Goal: Task Accomplishment & Management: Use online tool/utility

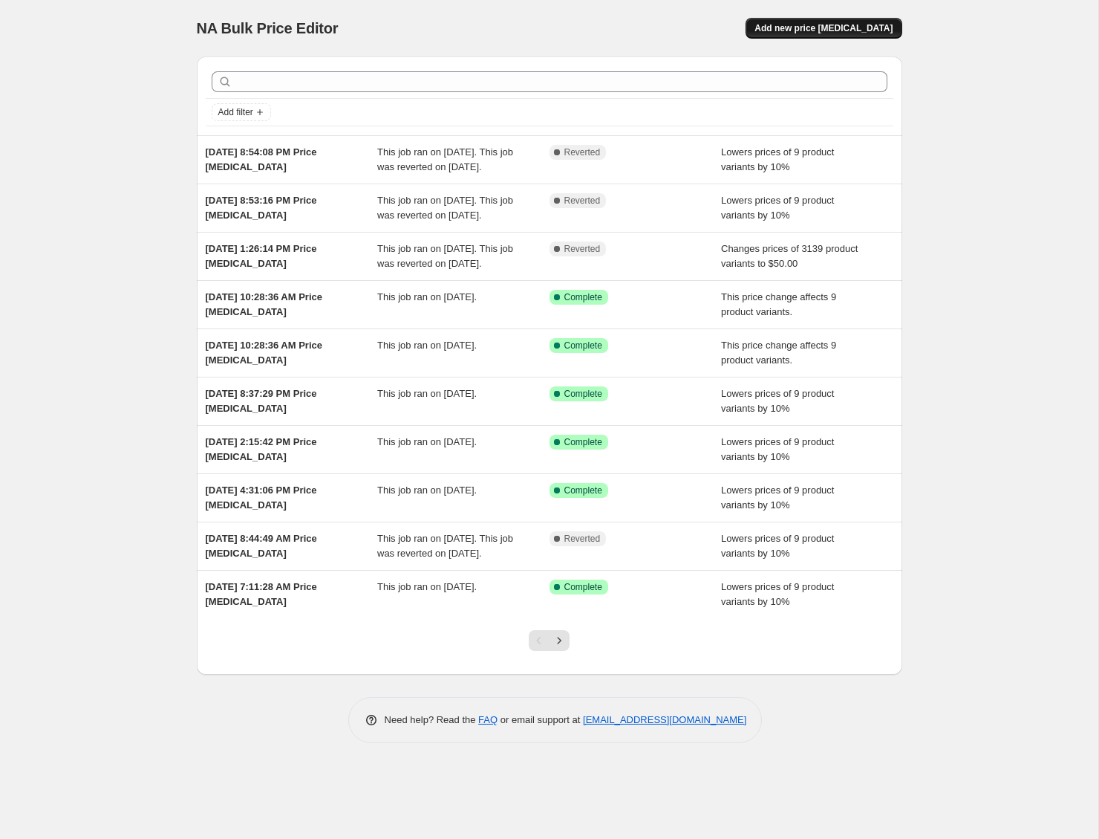
click at [826, 30] on span "Add new price [MEDICAL_DATA]" at bounding box center [824, 28] width 138 height 12
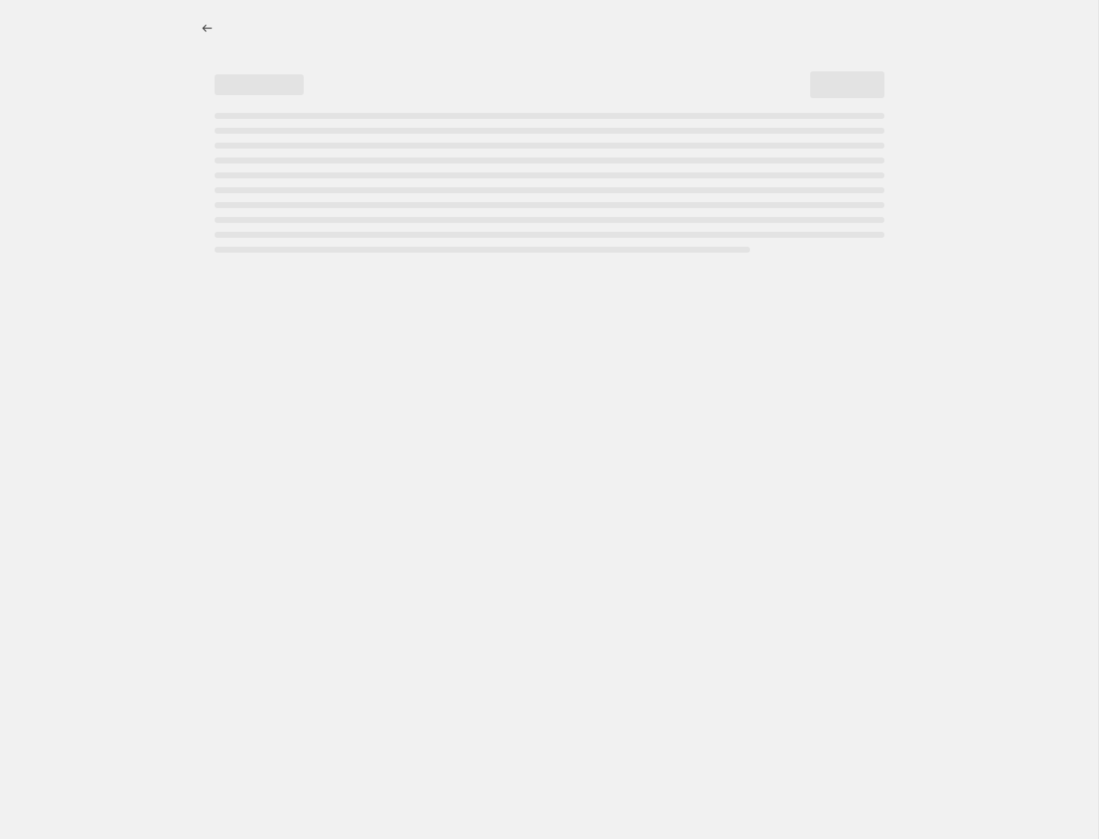
select select "percentage"
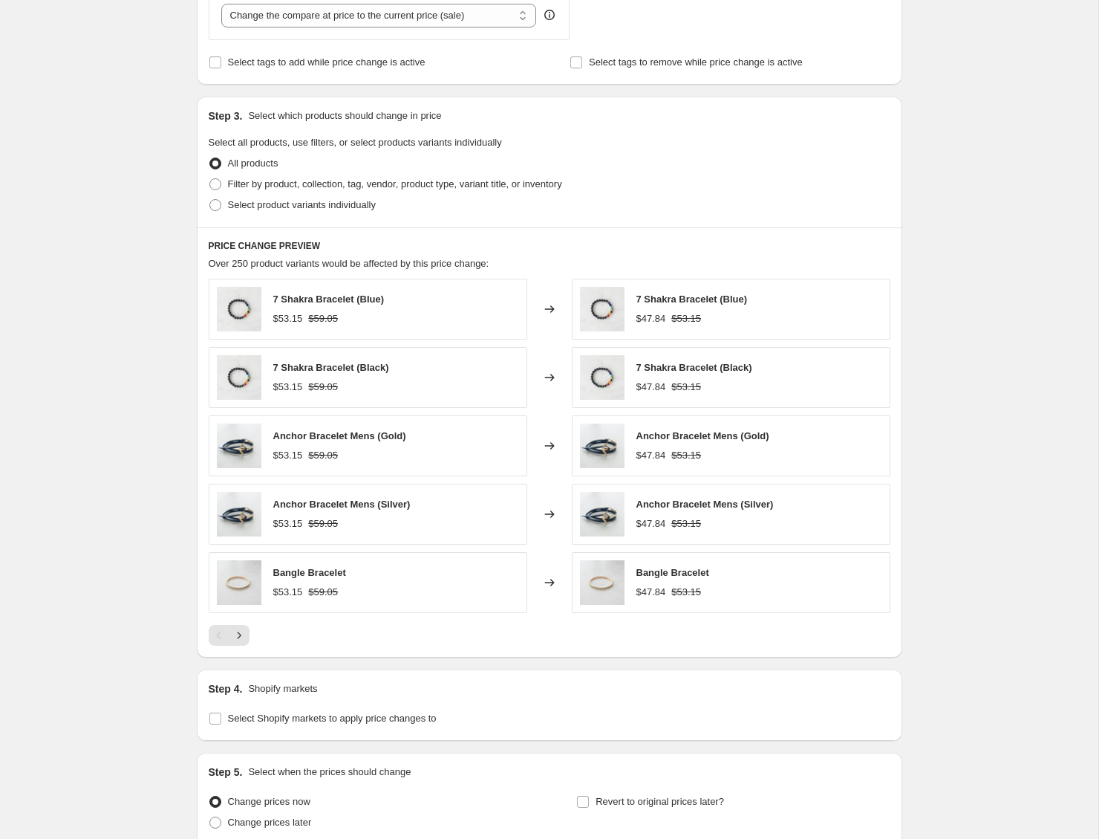
scroll to position [729, 0]
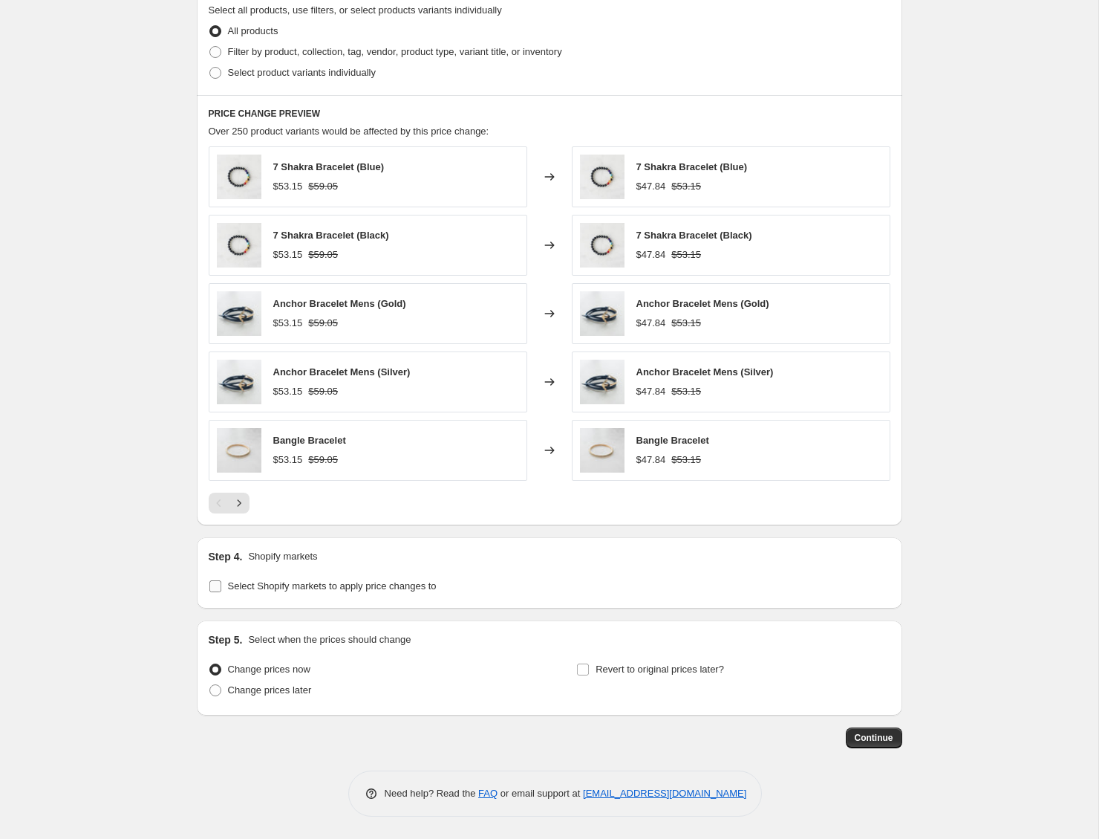
click at [386, 588] on span "Select Shopify markets to apply price changes to" at bounding box center [332, 585] width 209 height 11
click at [221, 588] on input "Select Shopify markets to apply price changes to" at bounding box center [215, 586] width 12 height 12
checkbox input "true"
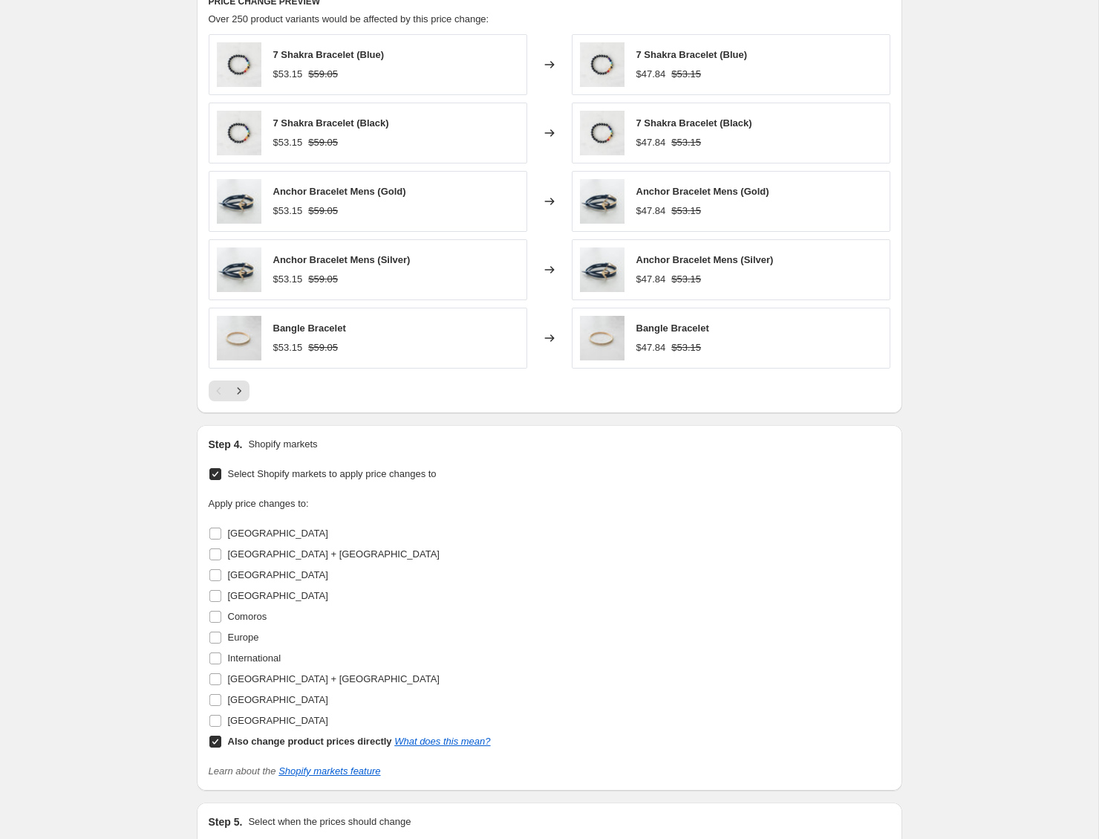
scroll to position [940, 0]
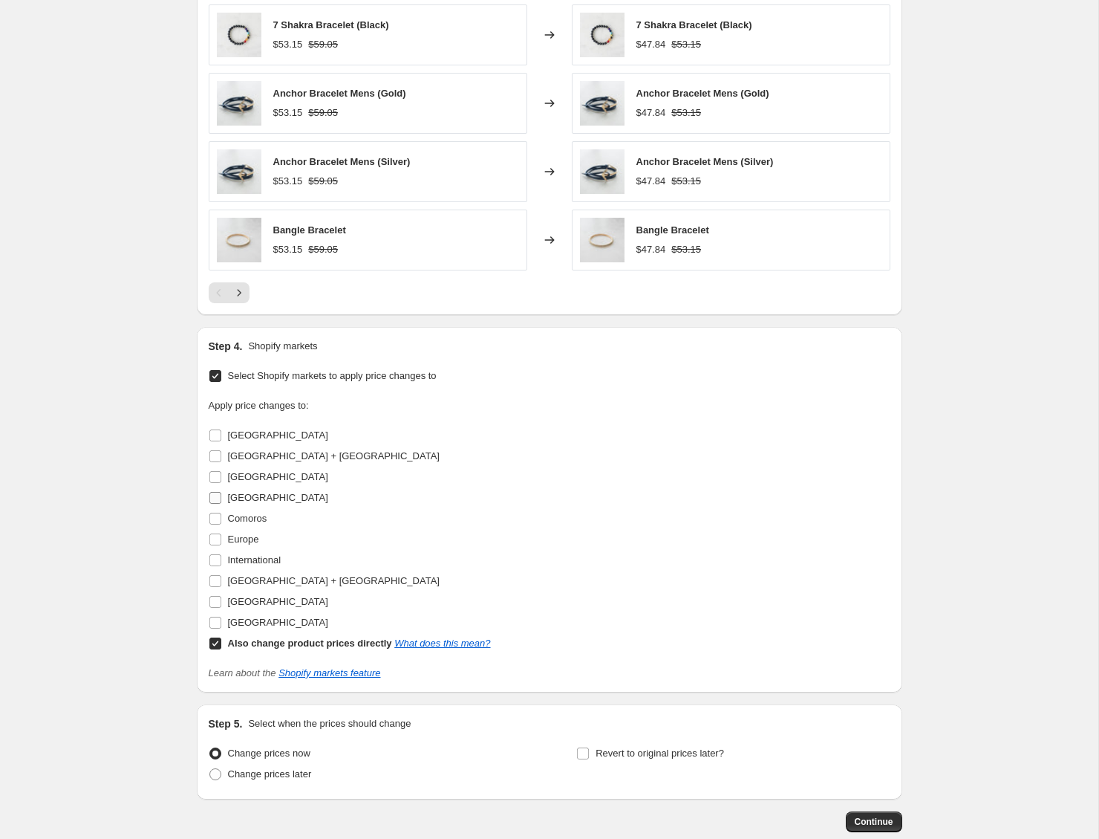
click at [250, 499] on span "[GEOGRAPHIC_DATA]" at bounding box center [278, 497] width 100 height 11
click at [221, 499] on input "[GEOGRAPHIC_DATA]" at bounding box center [215, 498] width 12 height 12
checkbox input "true"
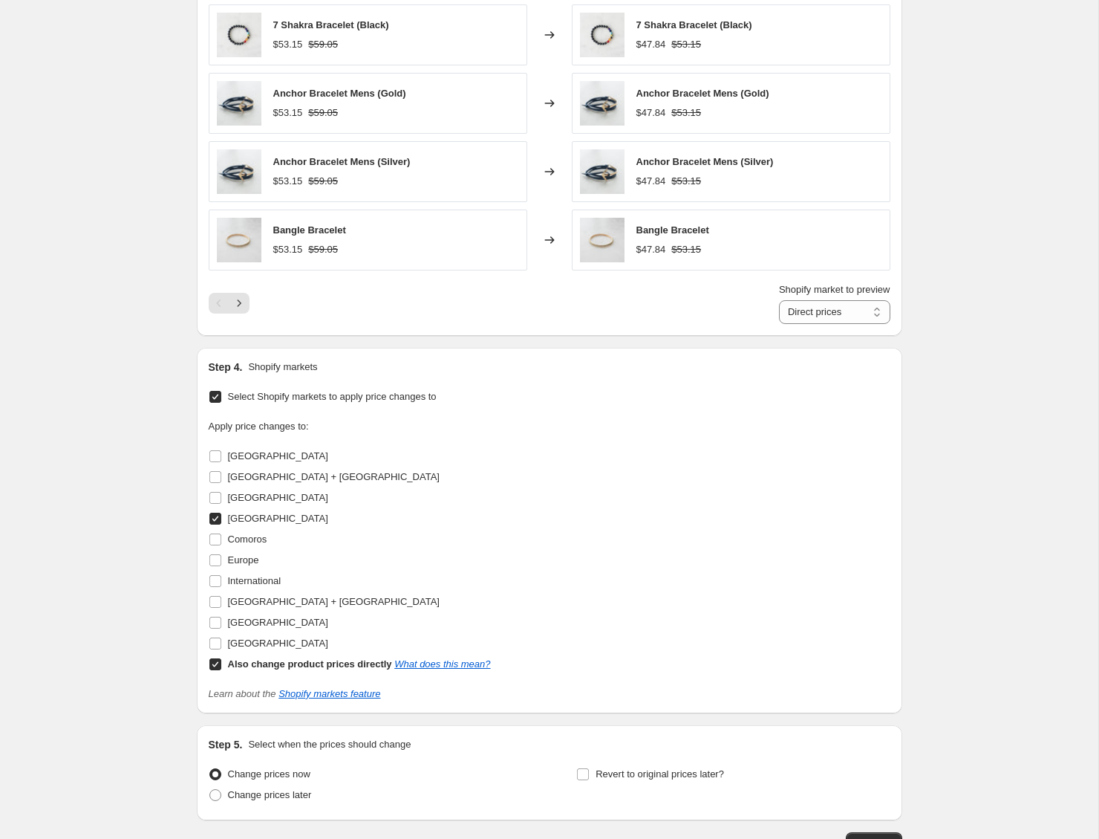
click at [282, 663] on b "Also change product prices directly" at bounding box center [310, 663] width 164 height 11
click at [221, 663] on input "Also change product prices directly What does this mean?" at bounding box center [215, 664] width 12 height 12
checkbox input "false"
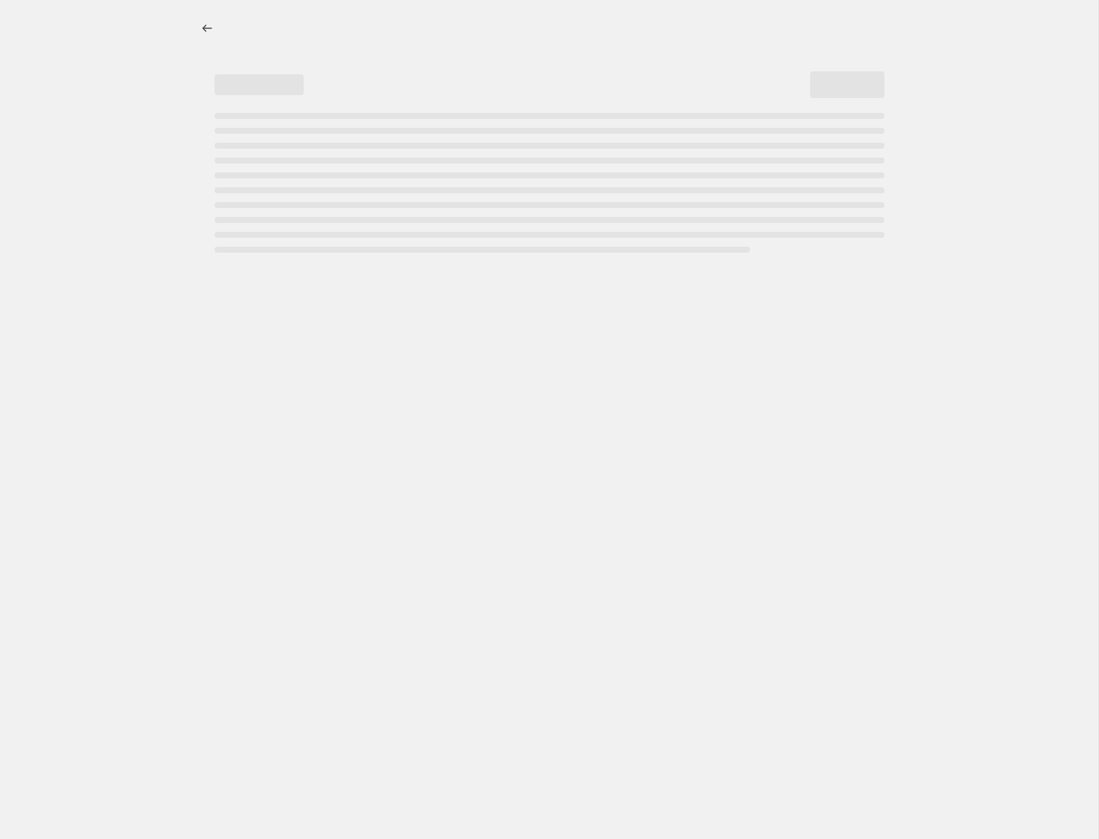
select select "percentage"
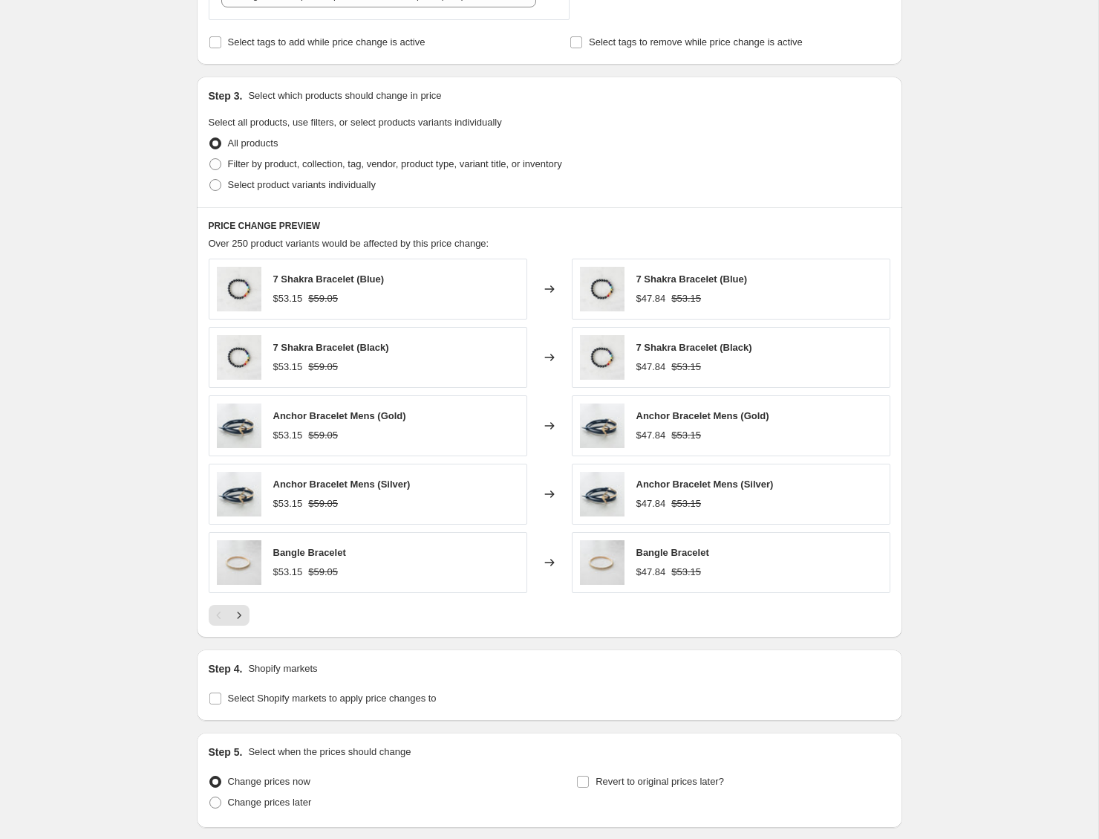
scroll to position [729, 0]
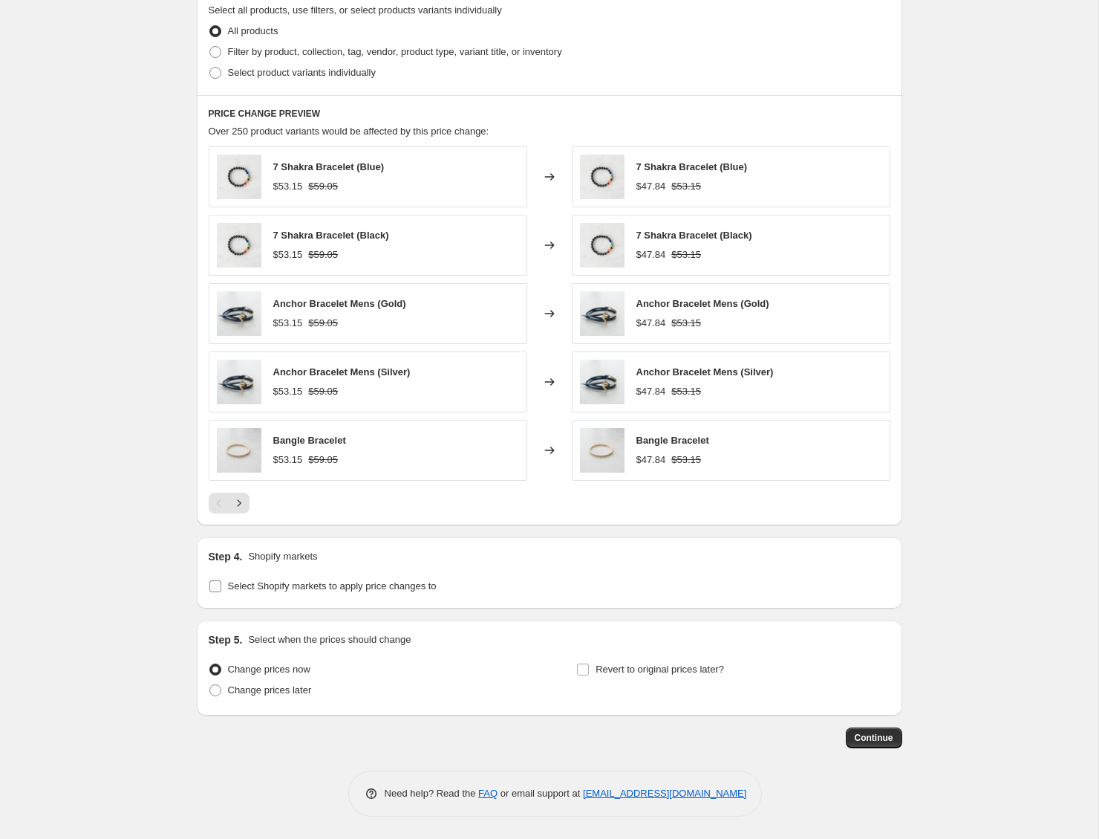
click at [373, 576] on label "Select Shopify markets to apply price changes to" at bounding box center [323, 586] width 228 height 21
click at [221, 580] on input "Select Shopify markets to apply price changes to" at bounding box center [215, 586] width 12 height 12
checkbox input "true"
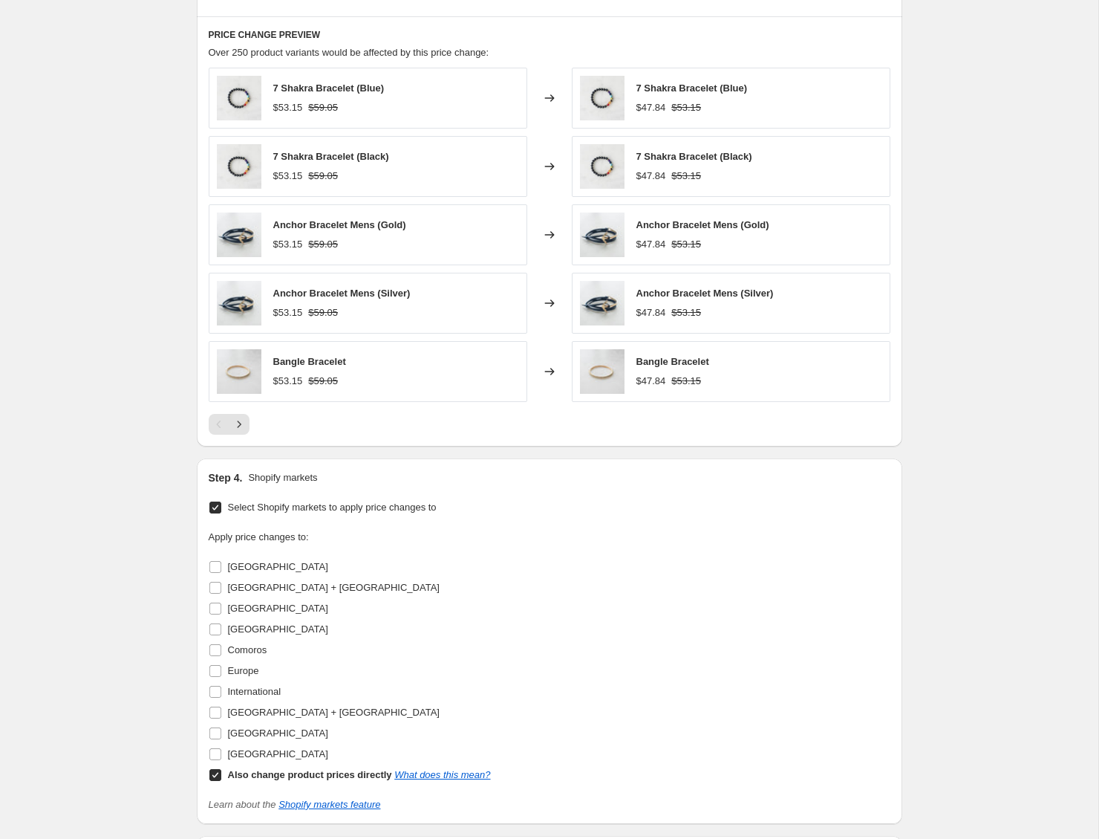
scroll to position [818, 0]
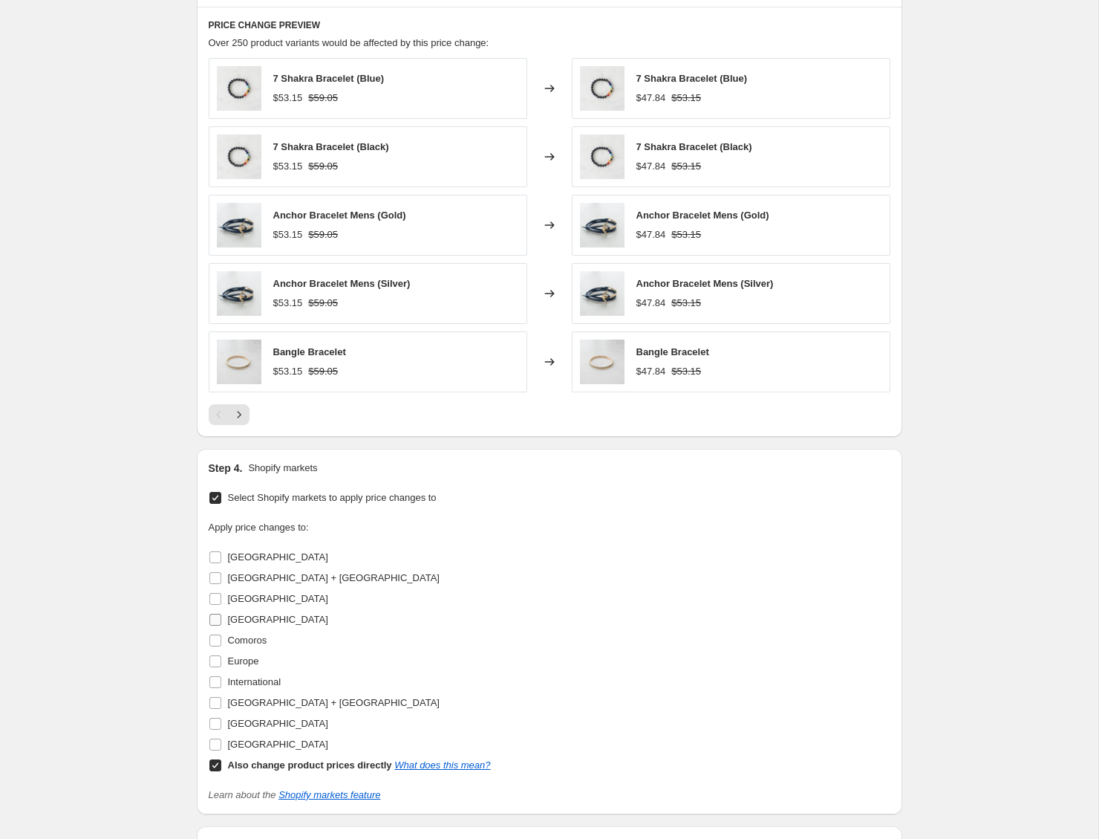
click at [256, 619] on span "[GEOGRAPHIC_DATA]" at bounding box center [278, 619] width 100 height 11
click at [221, 619] on input "[GEOGRAPHIC_DATA]" at bounding box center [215, 620] width 12 height 12
checkbox input "true"
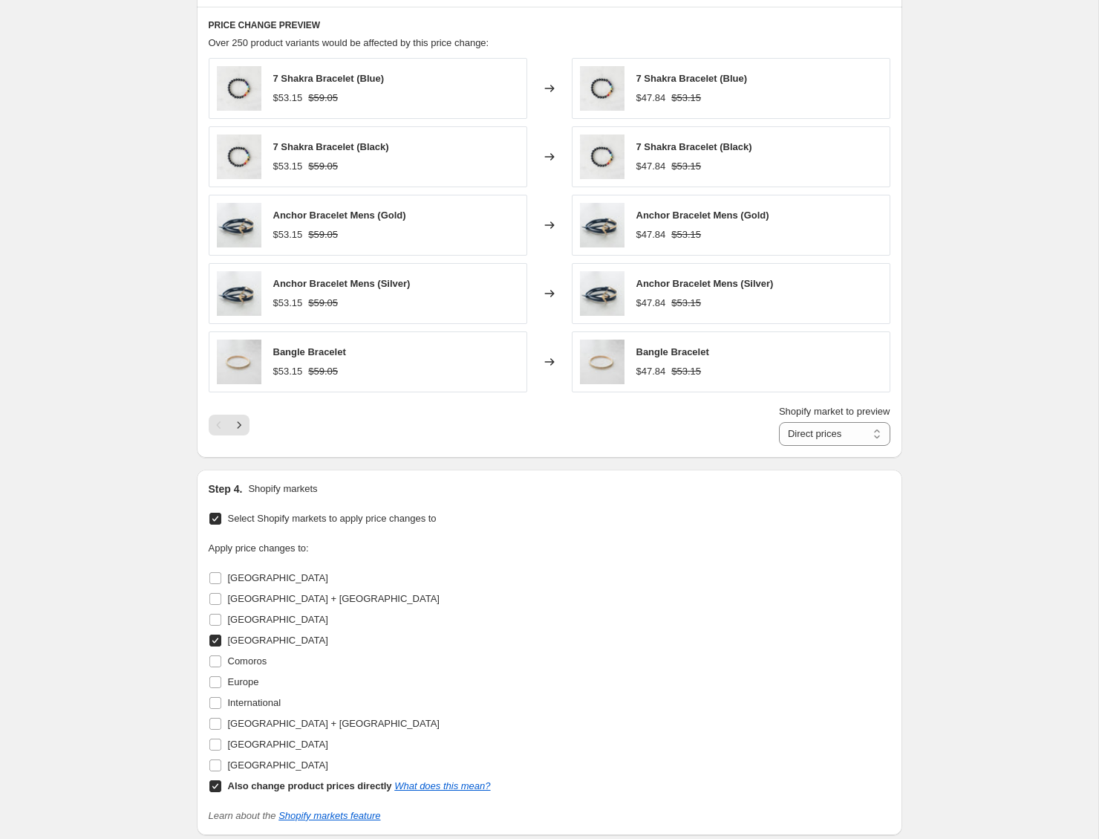
click at [300, 785] on b "Also change product prices directly" at bounding box center [310, 785] width 164 height 11
click at [221, 785] on input "Also change product prices directly What does this mean?" at bounding box center [215, 786] width 12 height 12
checkbox input "false"
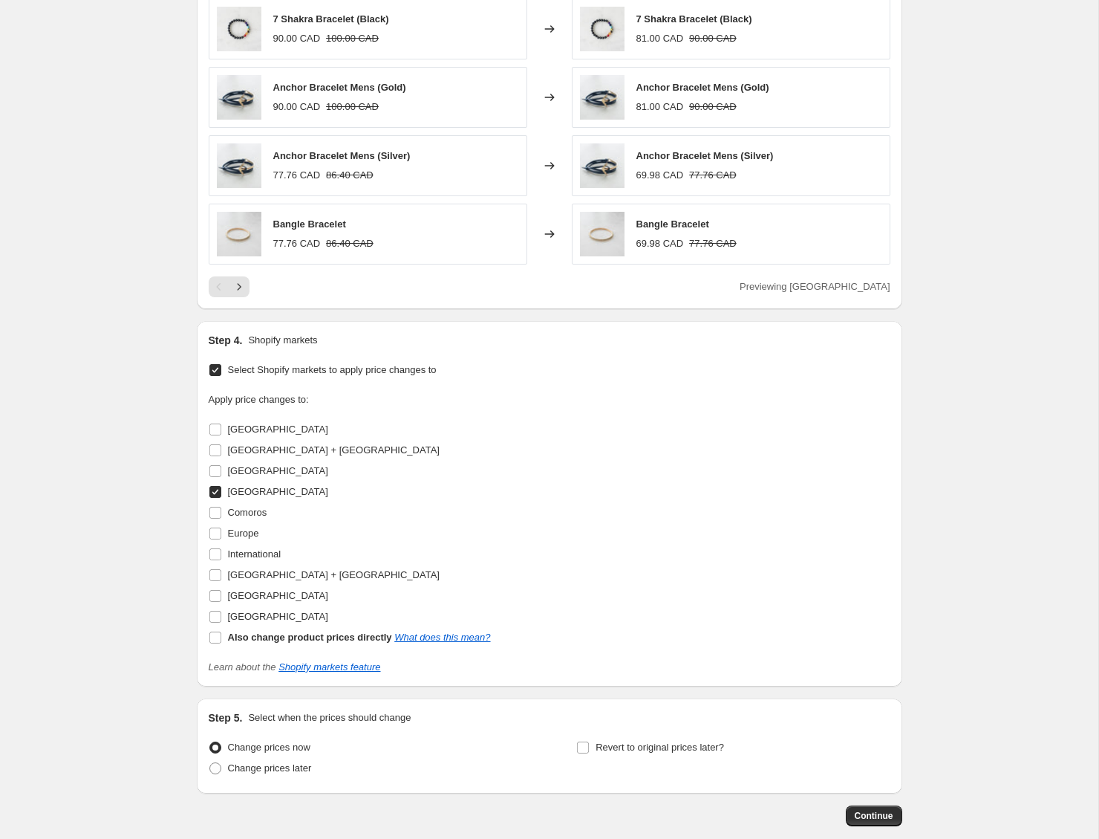
scroll to position [1024, 0]
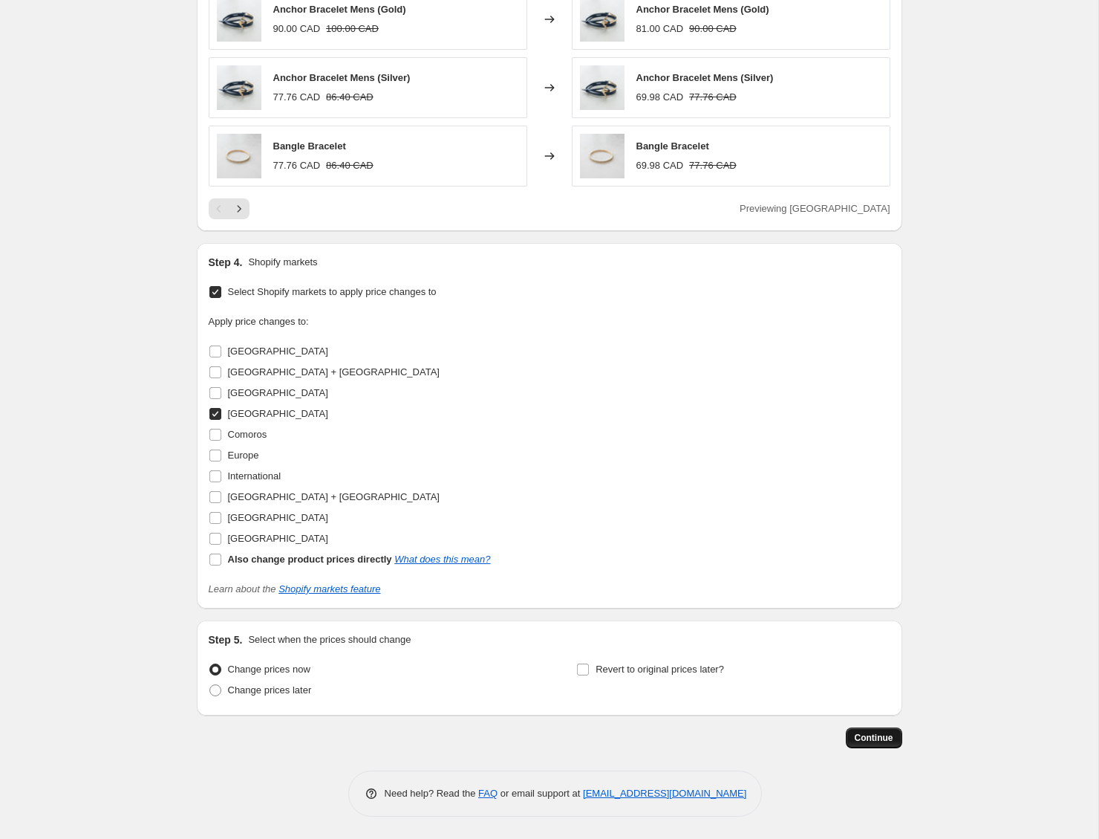
click at [886, 735] on span "Continue" at bounding box center [874, 738] width 39 height 12
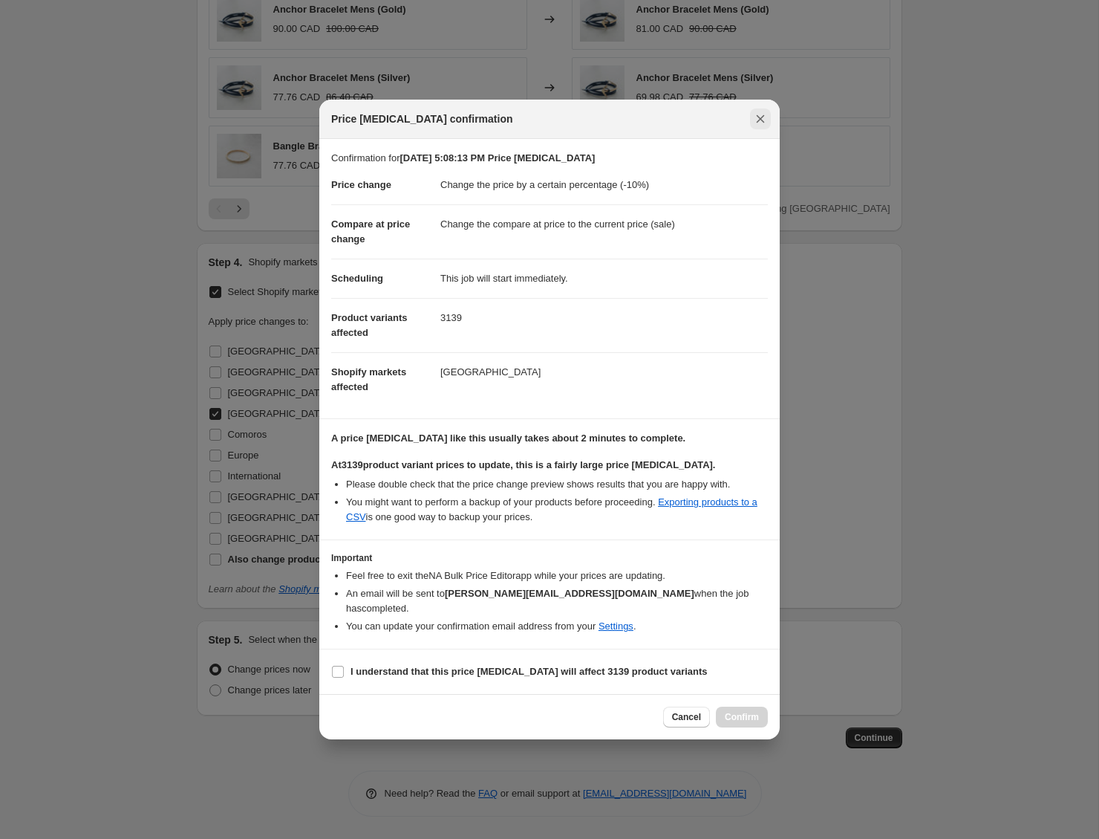
click at [767, 124] on icon "Close" at bounding box center [760, 118] width 15 height 15
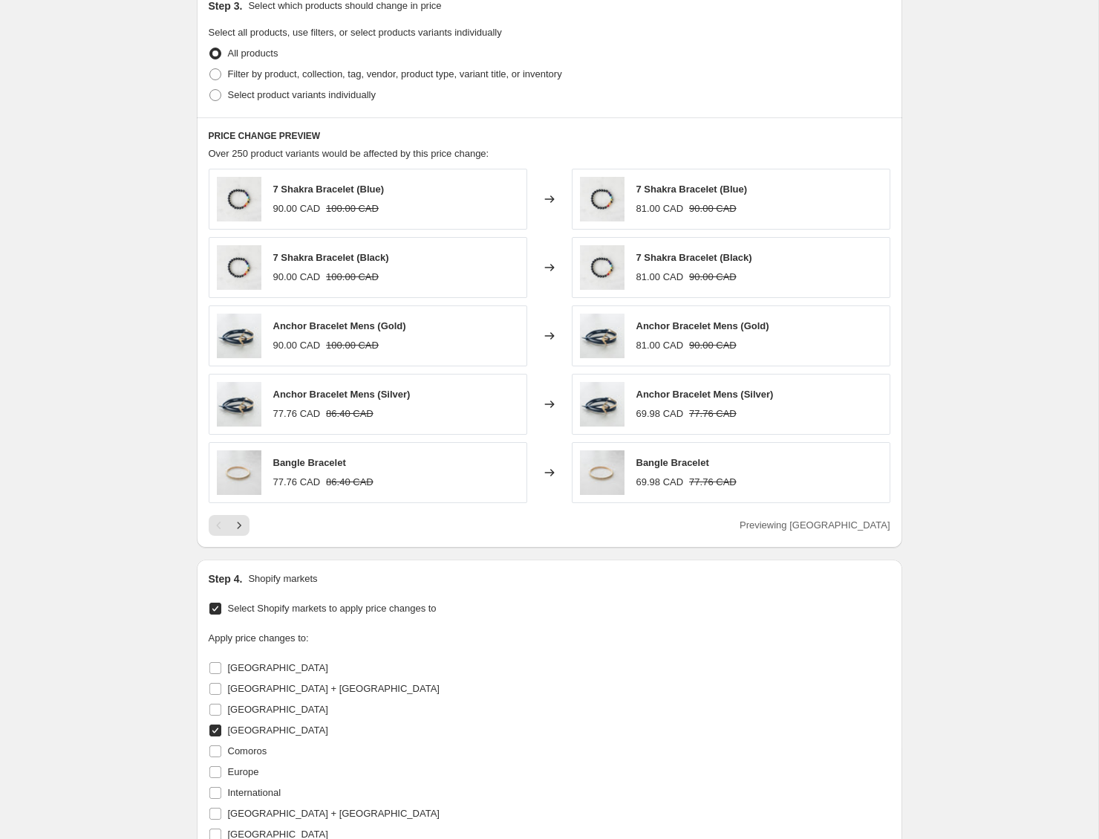
scroll to position [490, 0]
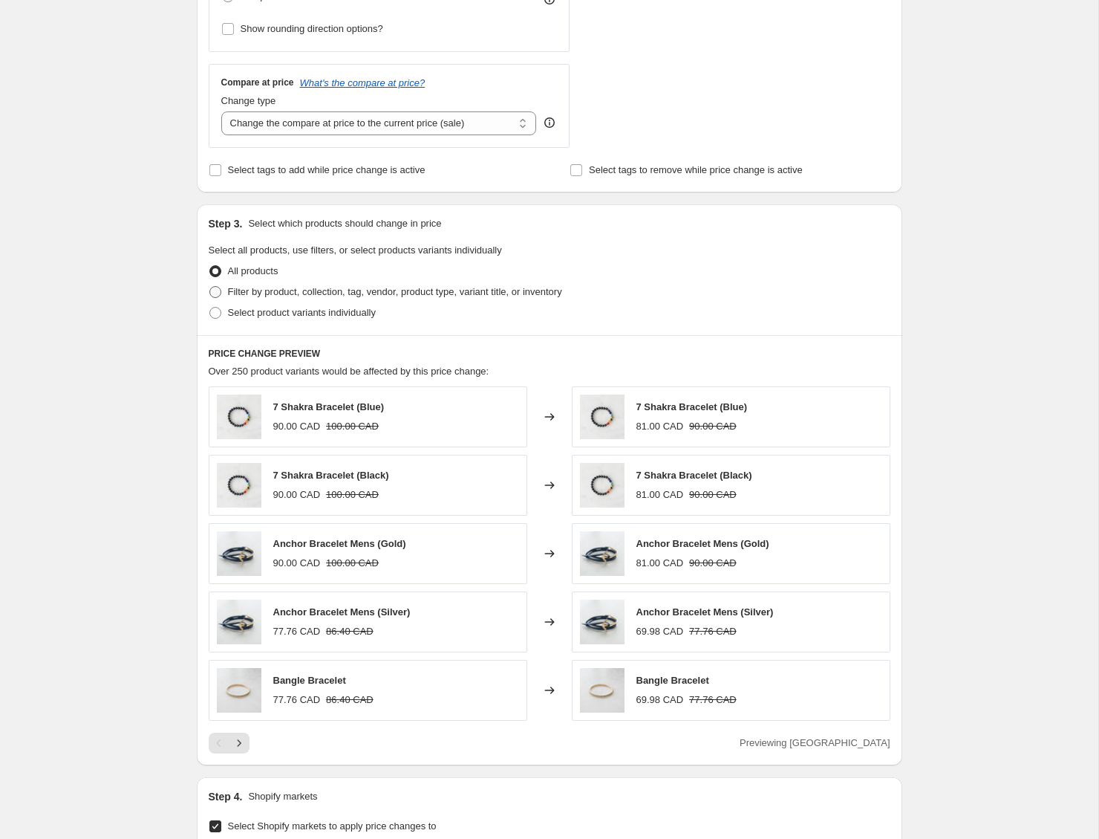
click at [305, 292] on span "Filter by product, collection, tag, vendor, product type, variant title, or inv…" at bounding box center [395, 291] width 334 height 11
click at [210, 287] on input "Filter by product, collection, tag, vendor, product type, variant title, or inv…" at bounding box center [209, 286] width 1 height 1
radio input "true"
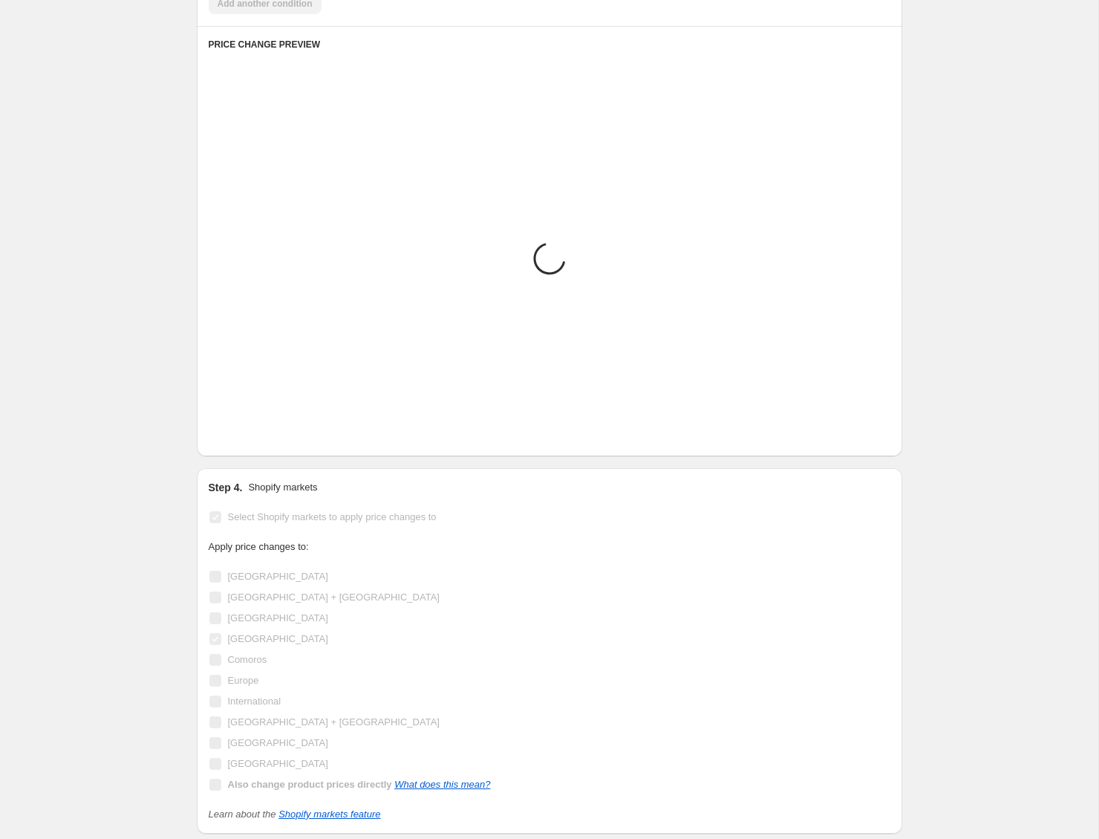
scroll to position [1191, 0]
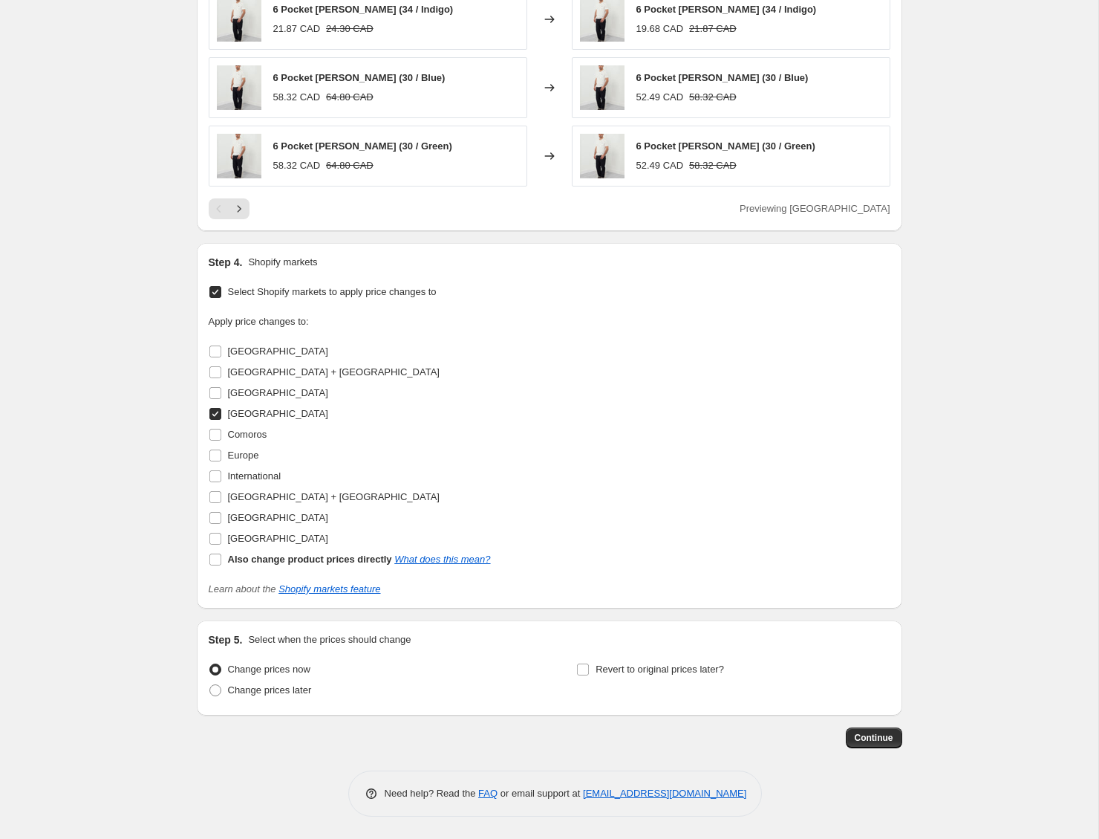
click at [862, 743] on span "Continue" at bounding box center [874, 738] width 39 height 12
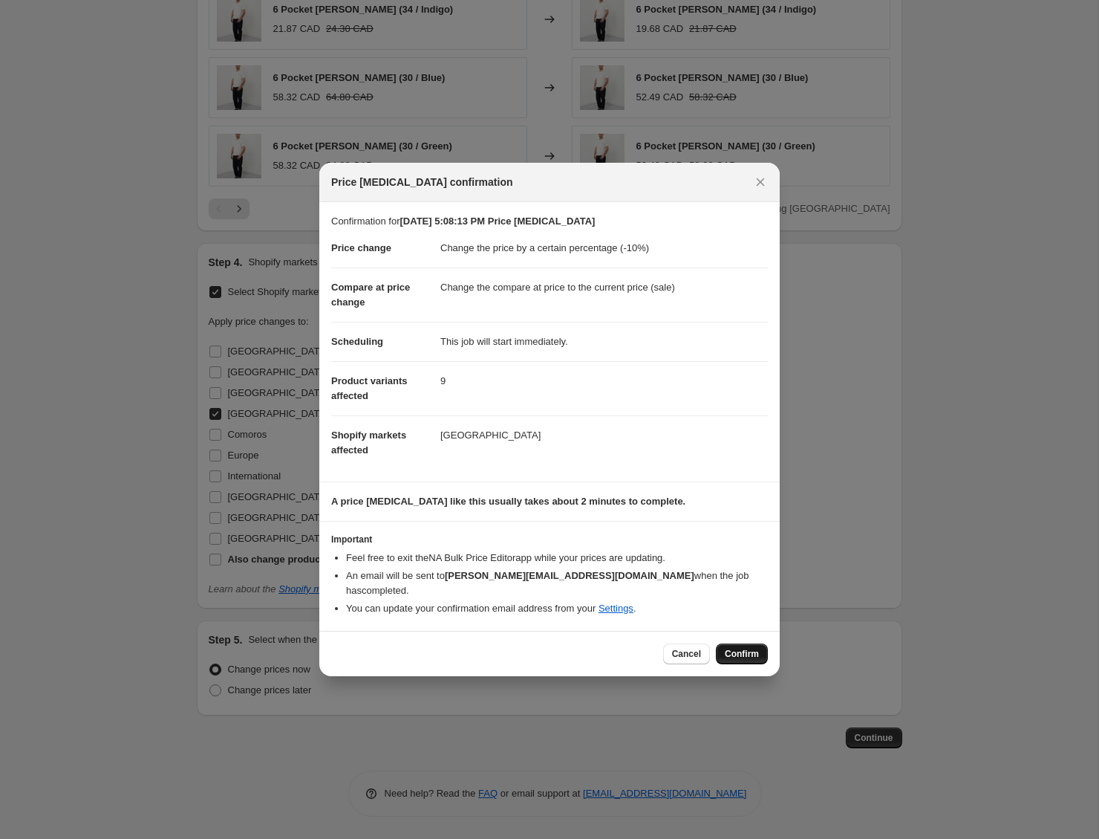
click at [738, 648] on span "Confirm" at bounding box center [742, 654] width 34 height 12
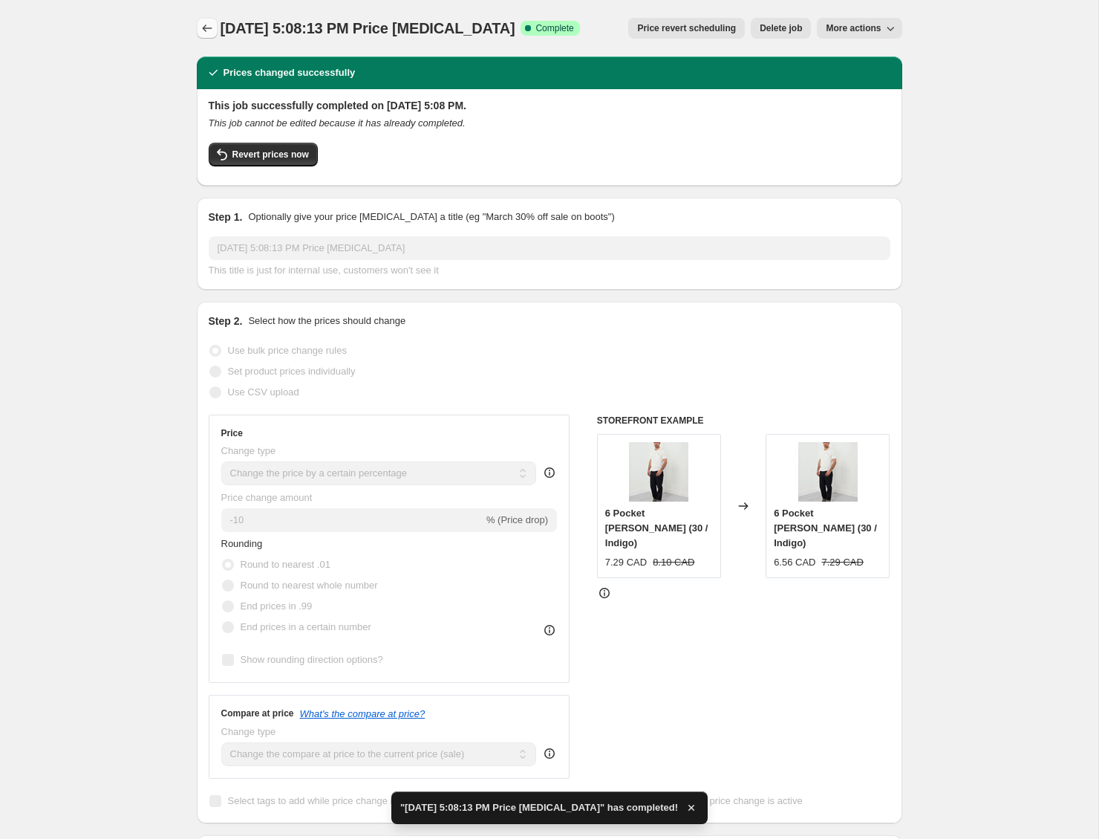
click at [206, 24] on icon "Price change jobs" at bounding box center [207, 28] width 15 height 15
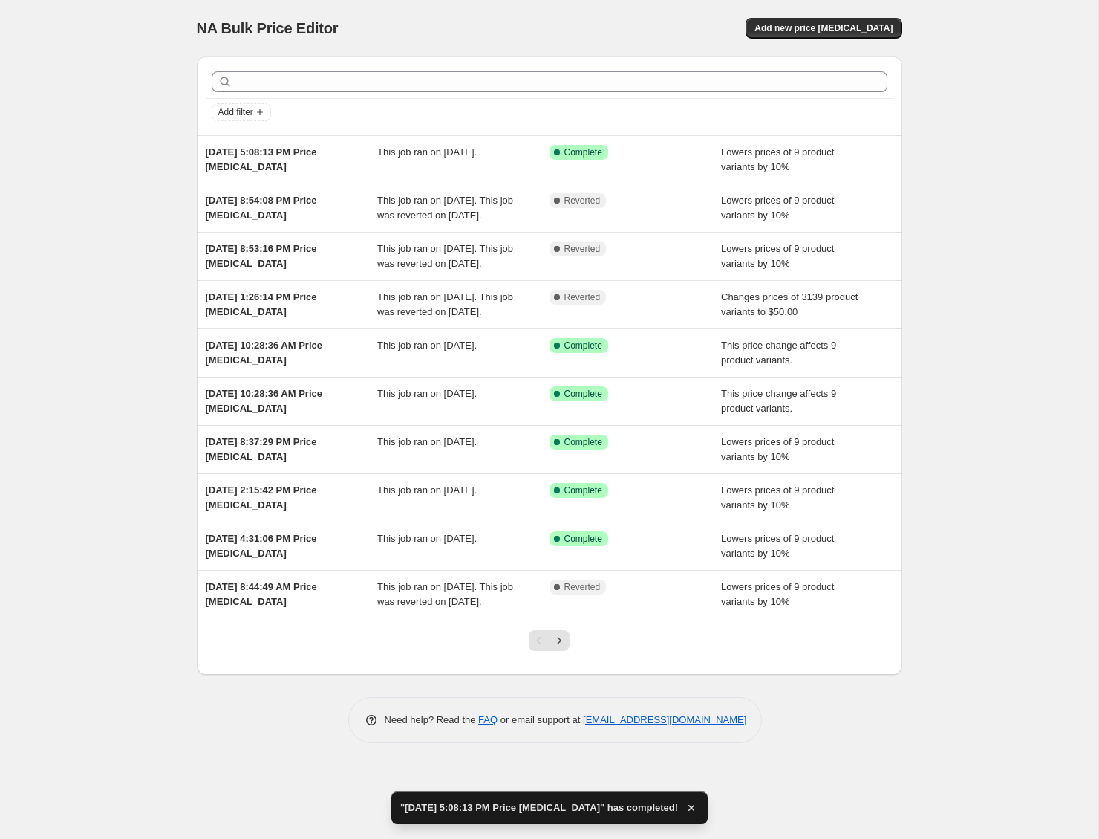
click at [99, 308] on div "NA Bulk Price Editor. This page is ready NA Bulk Price Editor Add new price [ME…" at bounding box center [549, 419] width 1099 height 839
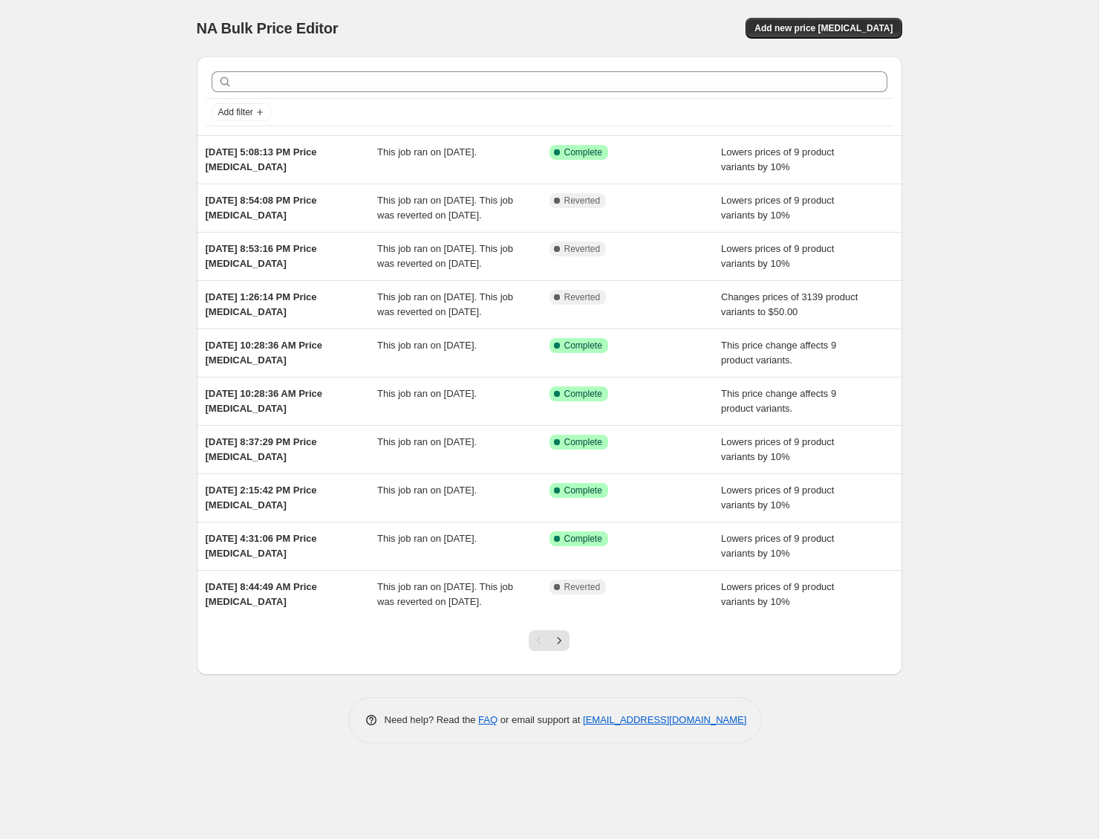
click at [853, 28] on span "Add new price [MEDICAL_DATA]" at bounding box center [824, 28] width 138 height 12
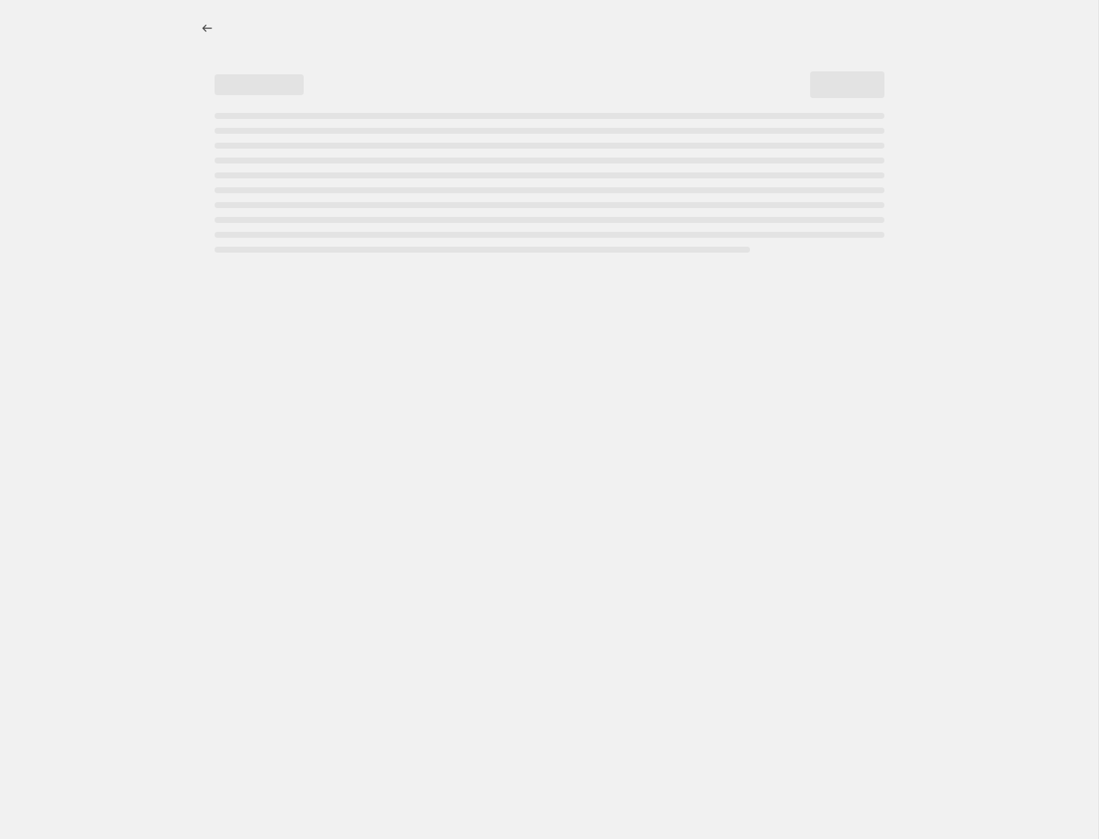
select select "percentage"
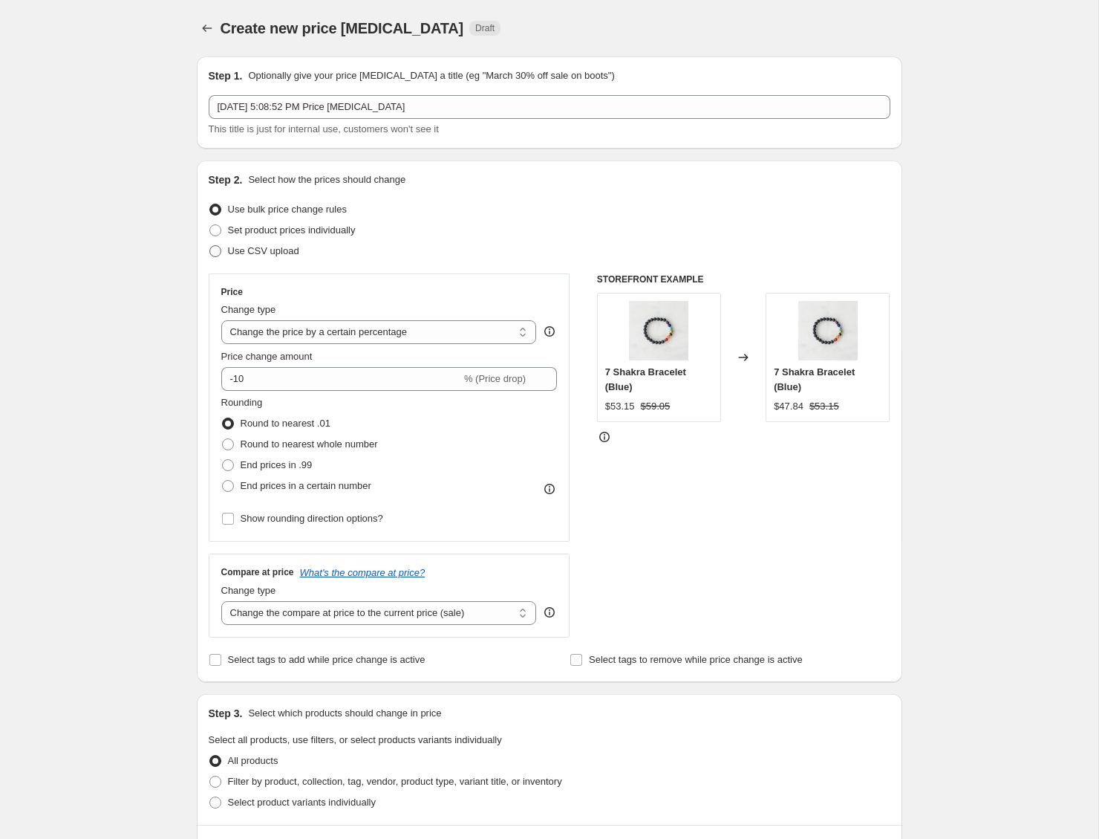
click at [276, 252] on span "Use CSV upload" at bounding box center [263, 250] width 71 height 11
click at [210, 246] on input "Use CSV upload" at bounding box center [209, 245] width 1 height 1
radio input "true"
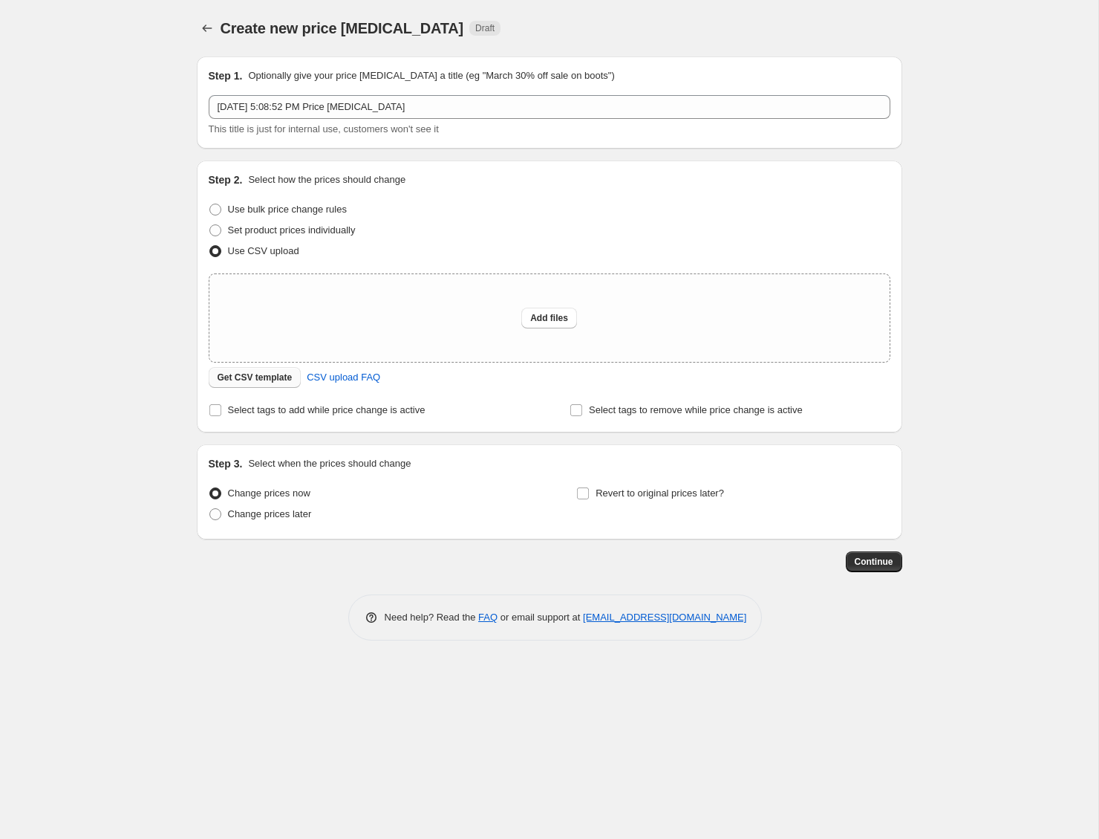
click at [271, 368] on button "Get CSV template" at bounding box center [255, 377] width 93 height 21
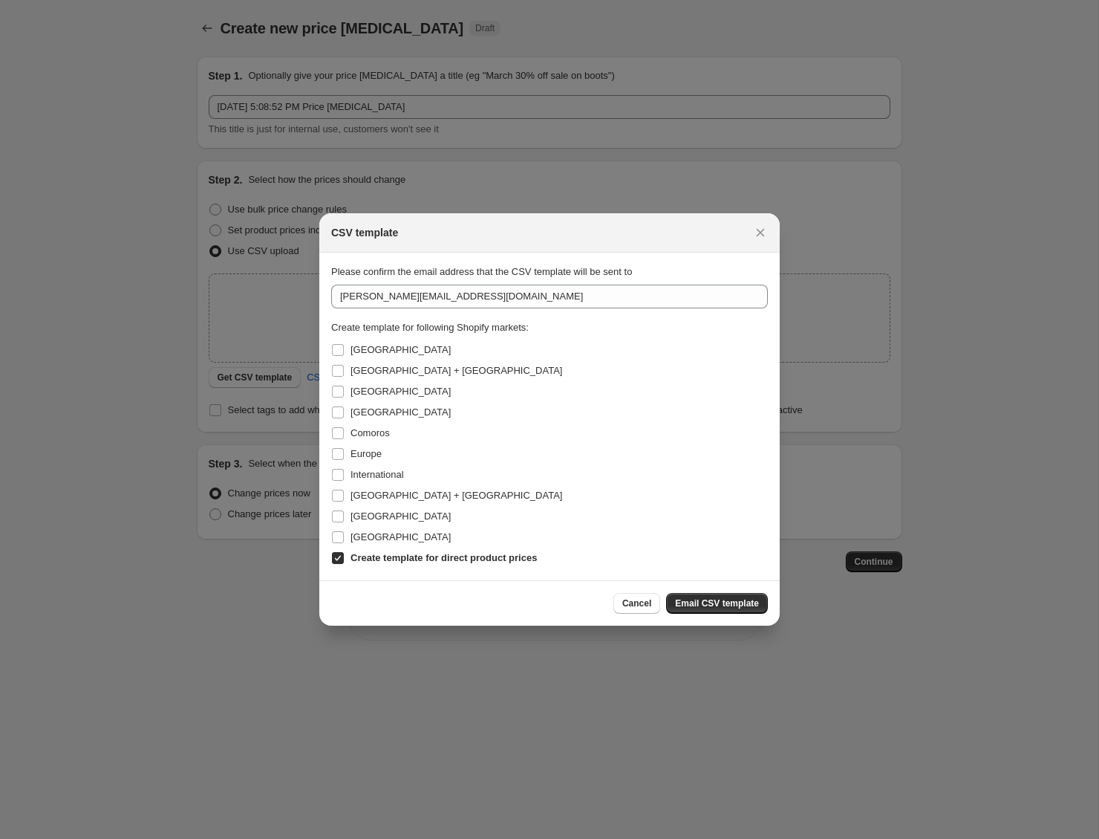
drag, startPoint x: 377, startPoint y: 530, endPoint x: 377, endPoint y: 556, distance: 26.0
click at [374, 532] on span "[GEOGRAPHIC_DATA]" at bounding box center [401, 537] width 100 height 15
click at [344, 532] on input "[GEOGRAPHIC_DATA]" at bounding box center [338, 537] width 12 height 12
checkbox input "true"
click at [363, 347] on span "[GEOGRAPHIC_DATA]" at bounding box center [401, 349] width 100 height 11
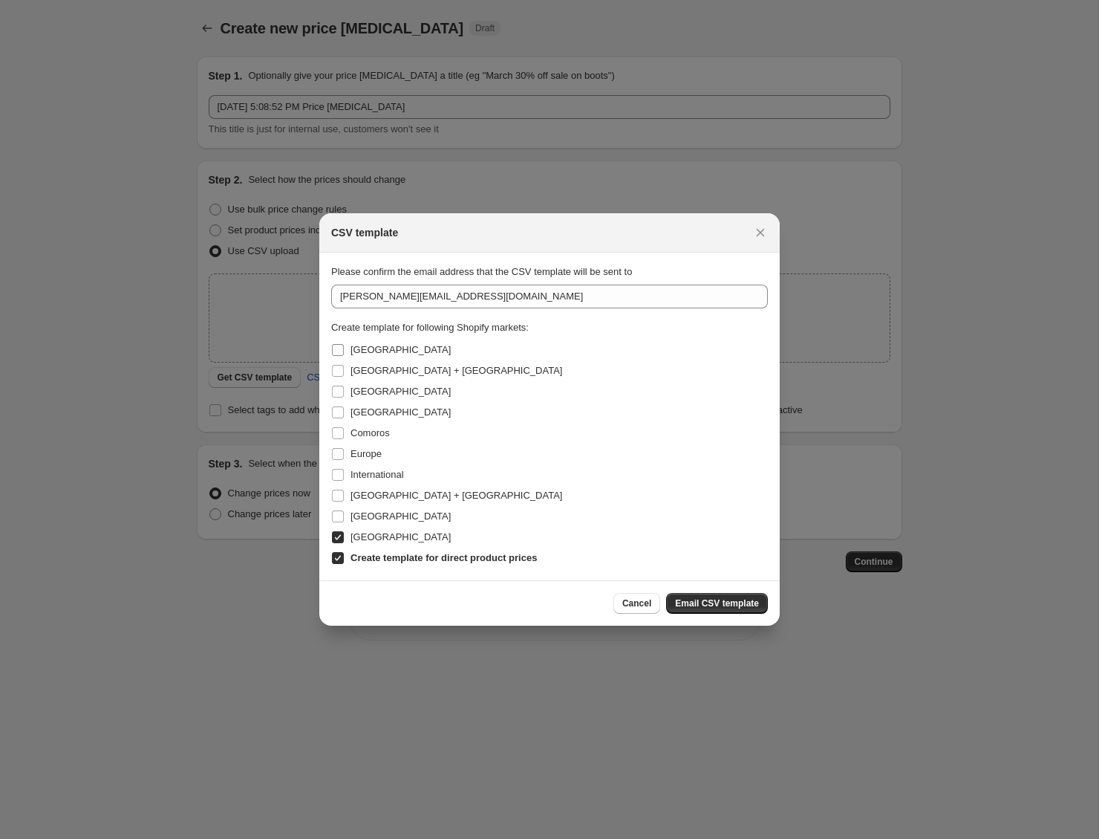
click at [344, 347] on input "[GEOGRAPHIC_DATA]" at bounding box center [338, 350] width 12 height 12
checkbox input "true"
click at [726, 604] on span "Email CSV template" at bounding box center [717, 603] width 84 height 12
